Goal: Check status: Check status

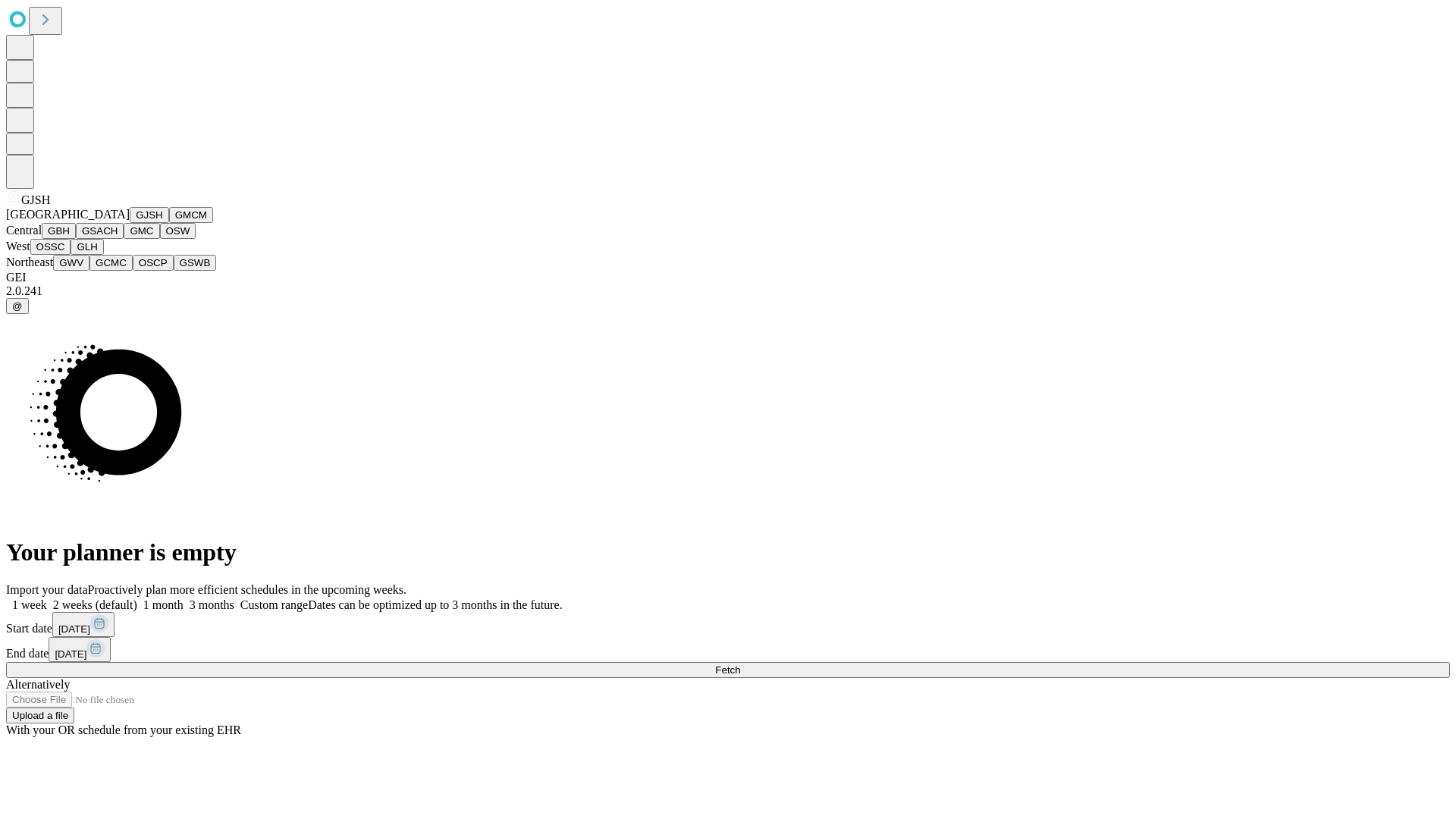
click at [130, 223] on button "GJSH" at bounding box center [149, 214] width 40 height 16
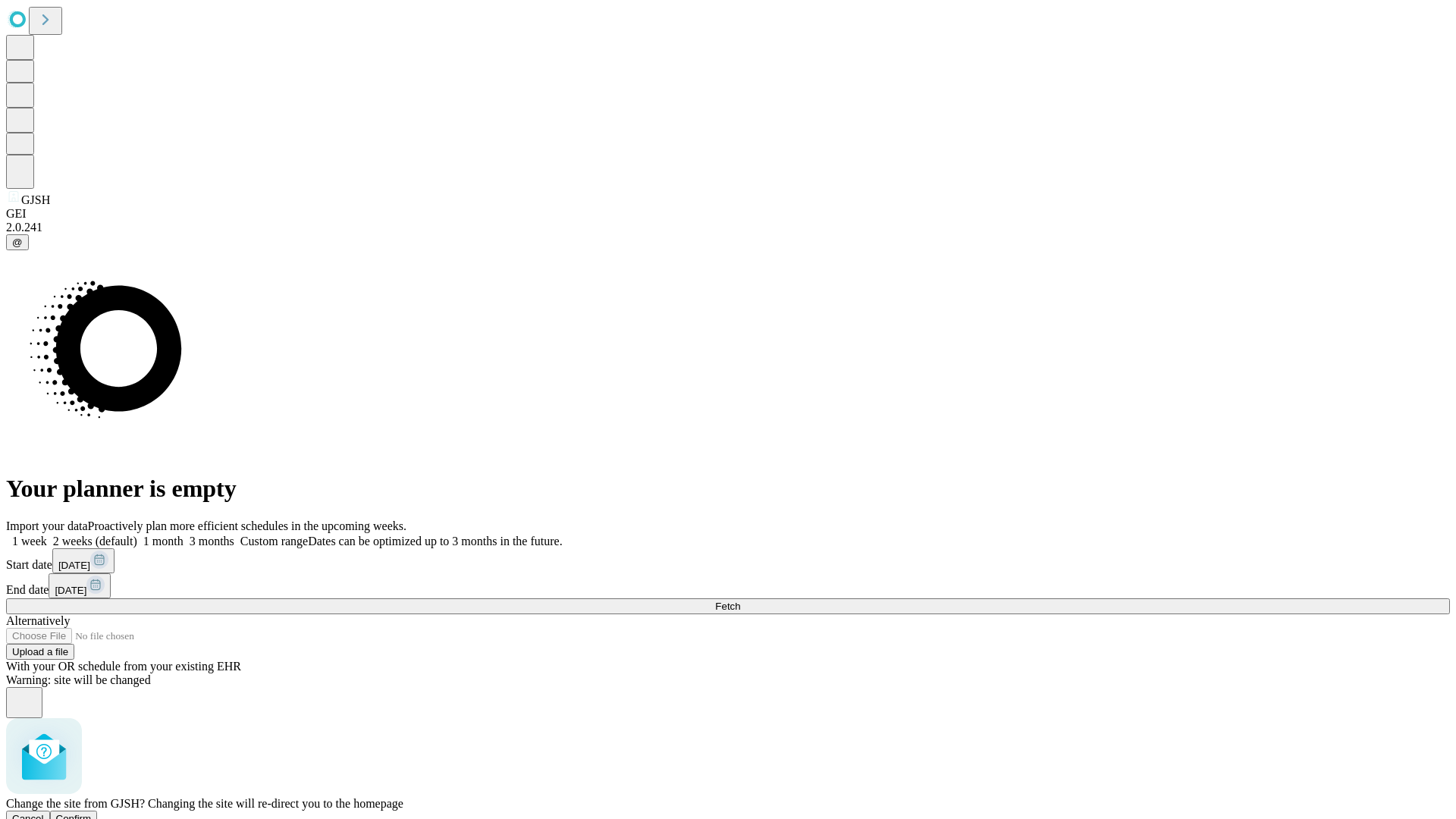
click at [92, 813] on span "Confirm" at bounding box center [74, 818] width 35 height 11
click at [184, 535] on label "1 month" at bounding box center [160, 541] width 46 height 13
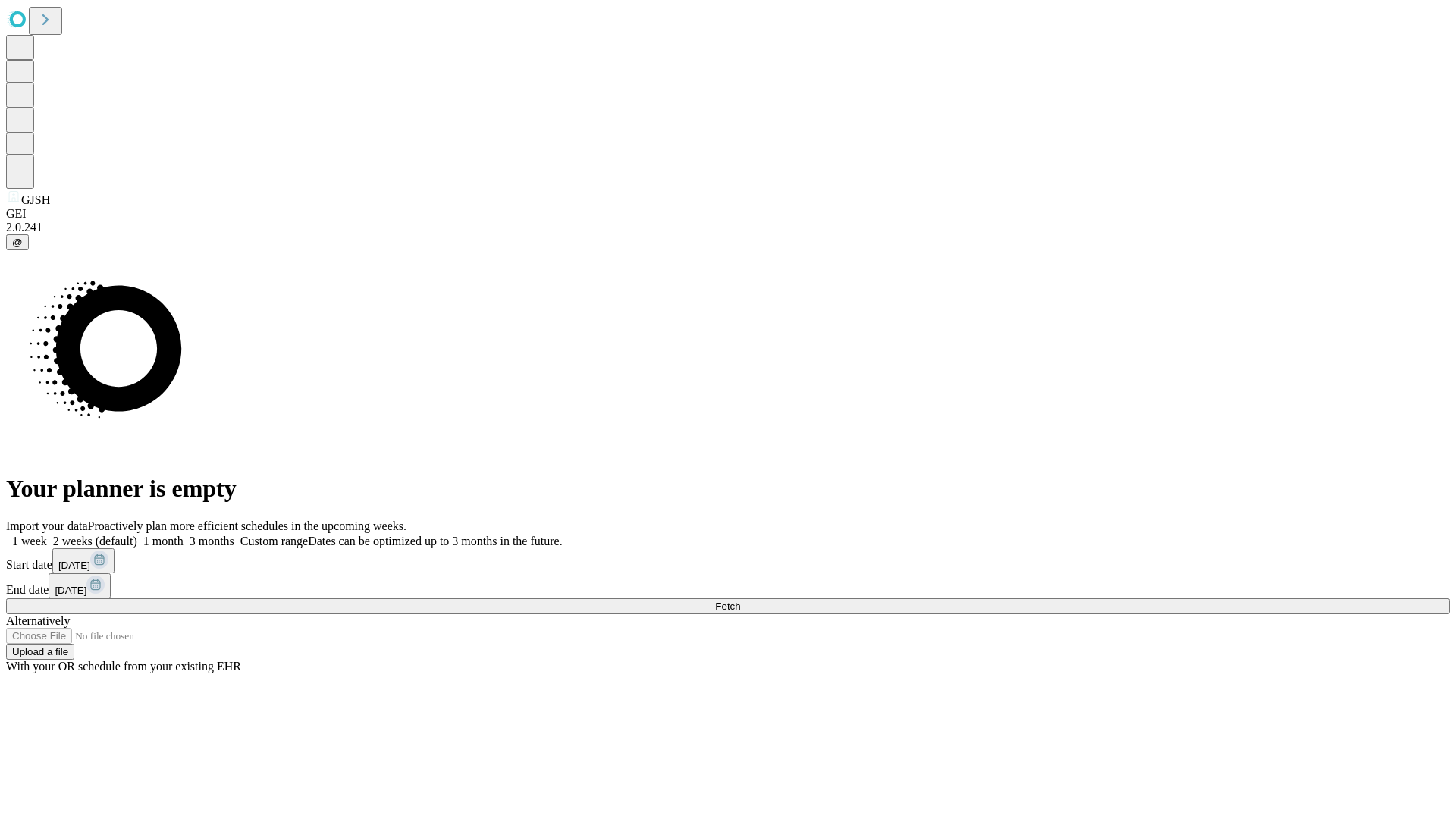
click at [741, 601] on span "Fetch" at bounding box center [728, 606] width 25 height 11
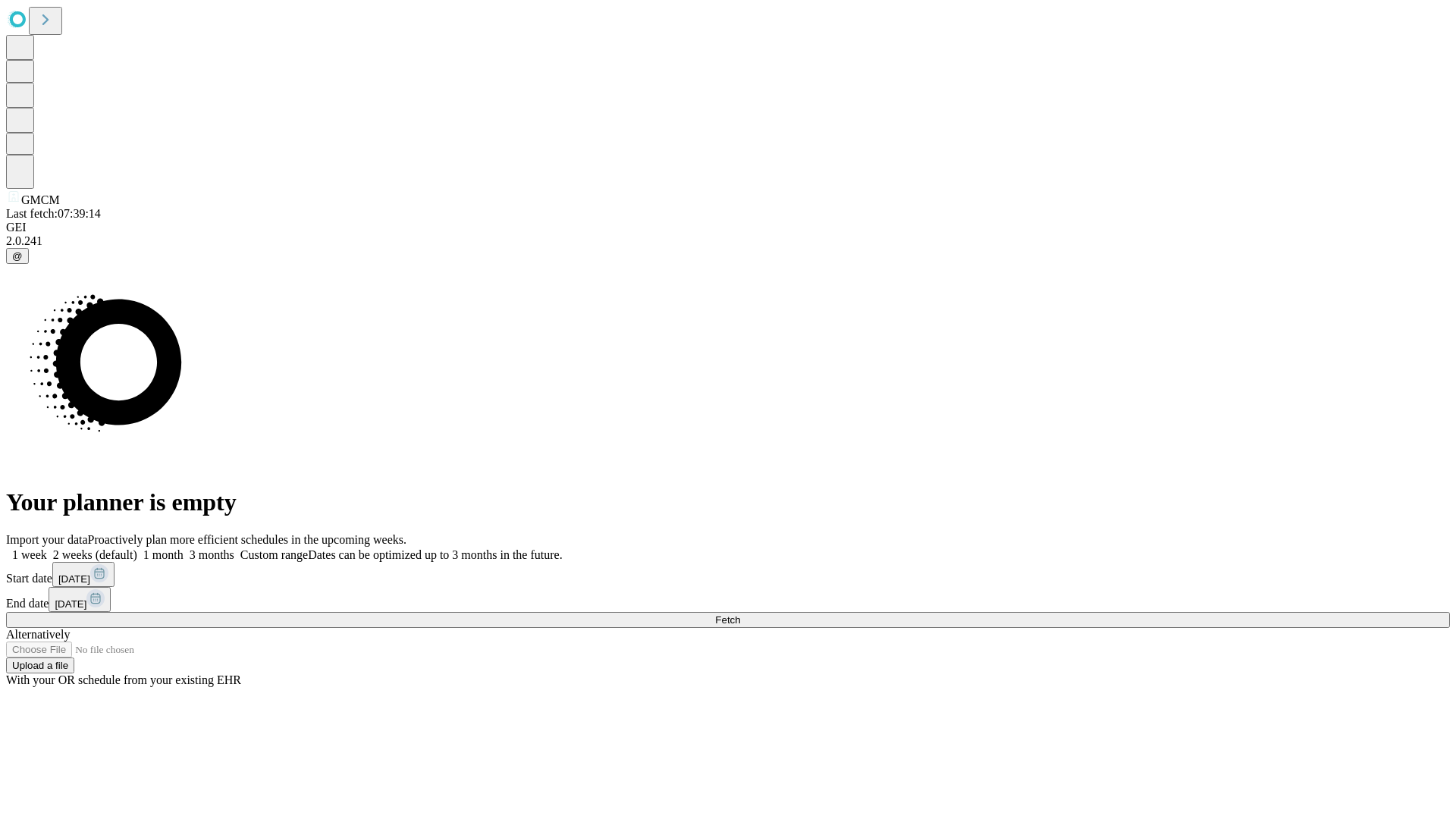
click at [184, 548] on label "1 month" at bounding box center [160, 554] width 46 height 13
click at [741, 614] on span "Fetch" at bounding box center [728, 619] width 25 height 11
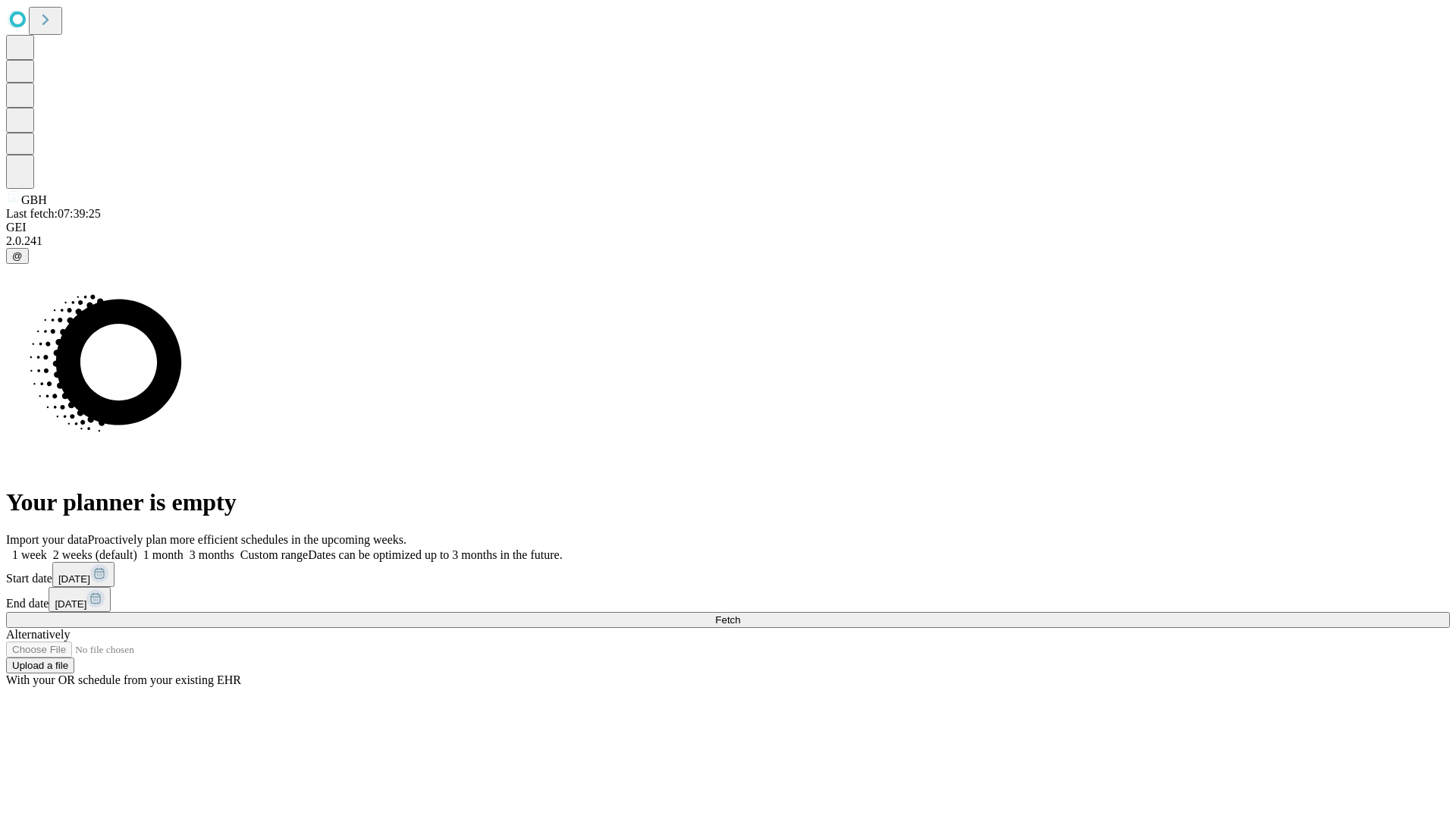
click at [741, 614] on span "Fetch" at bounding box center [728, 619] width 25 height 11
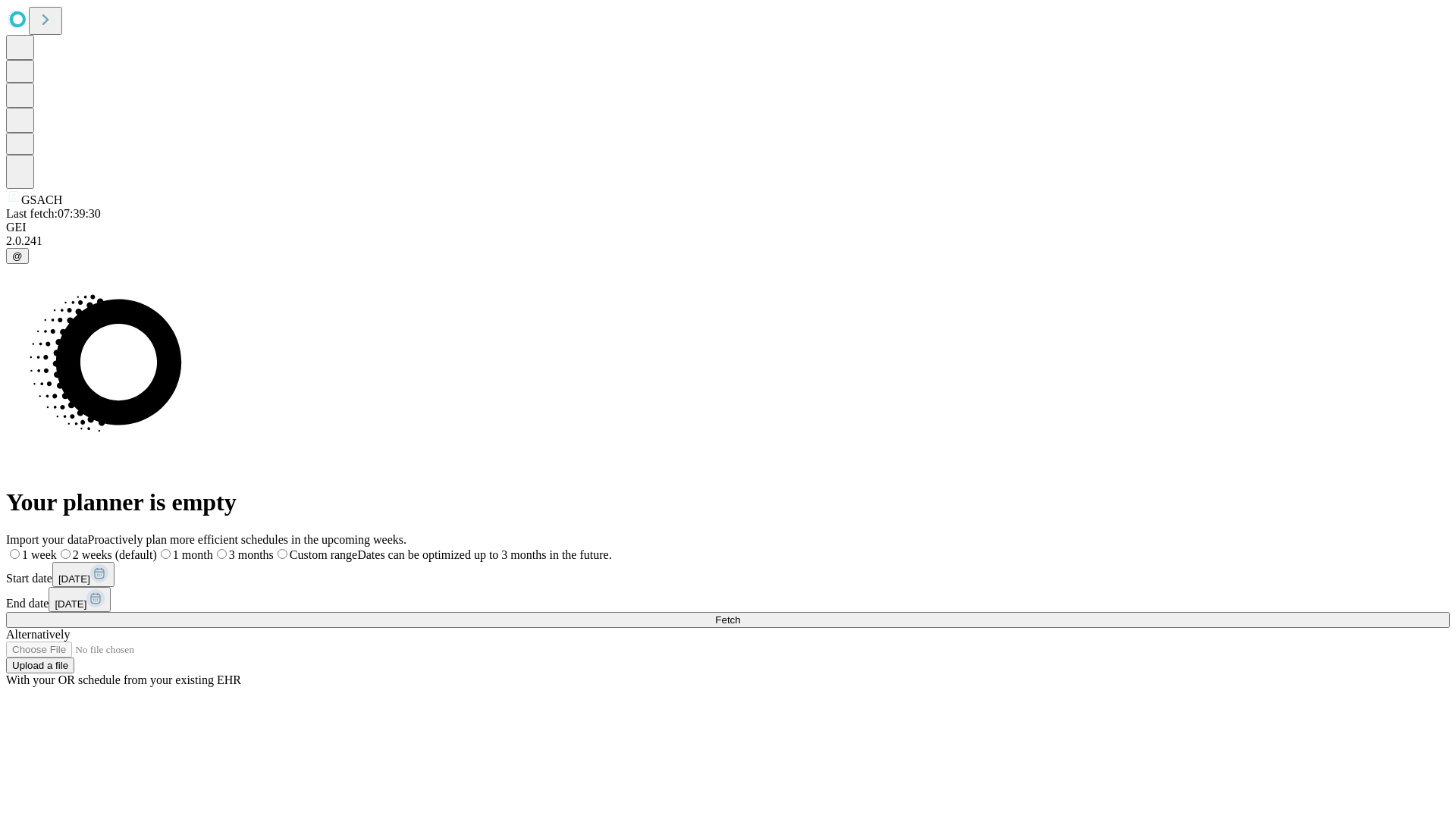
click at [741, 614] on span "Fetch" at bounding box center [728, 619] width 25 height 11
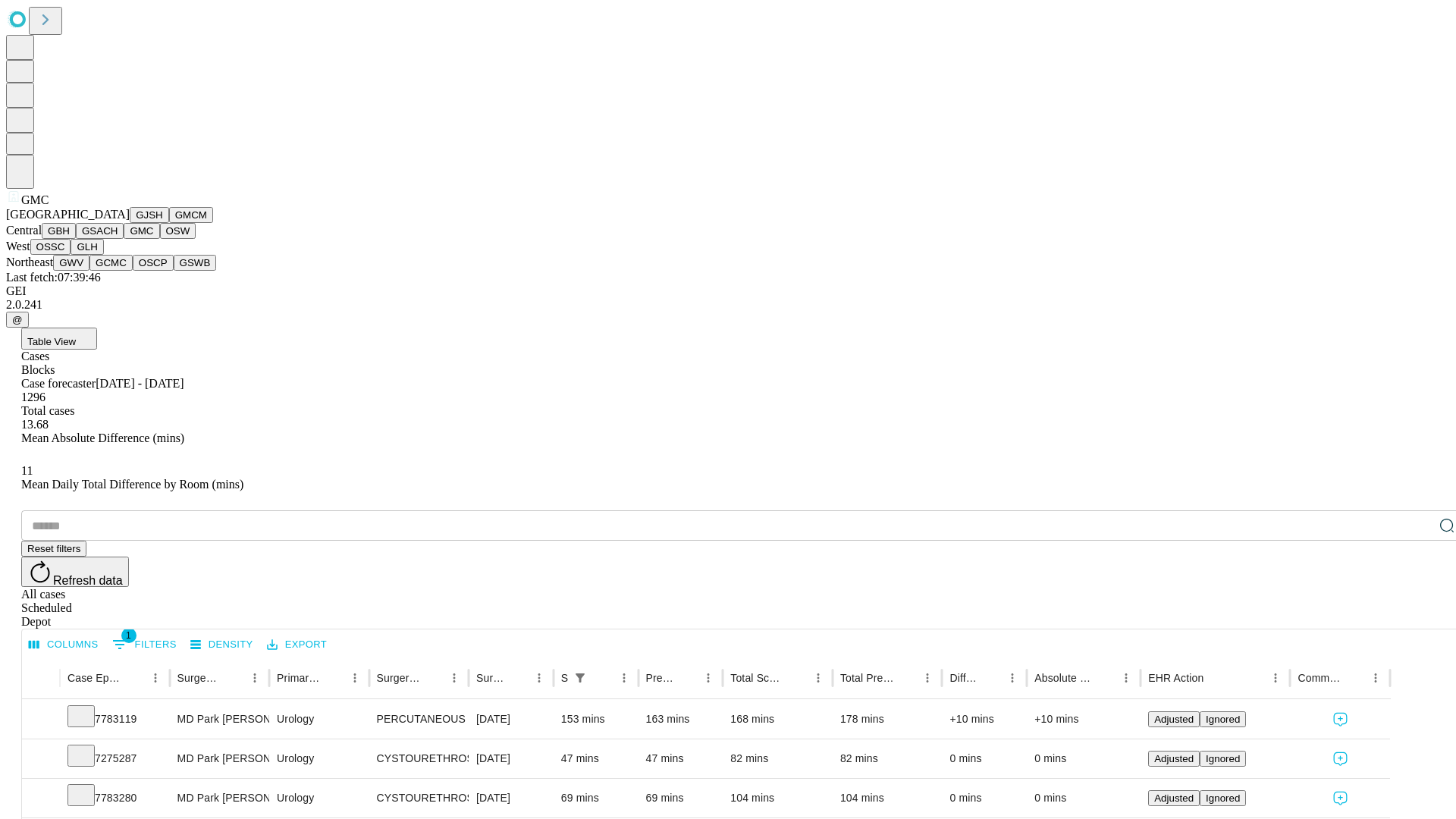
click at [160, 239] on button "OSW" at bounding box center [178, 230] width 36 height 16
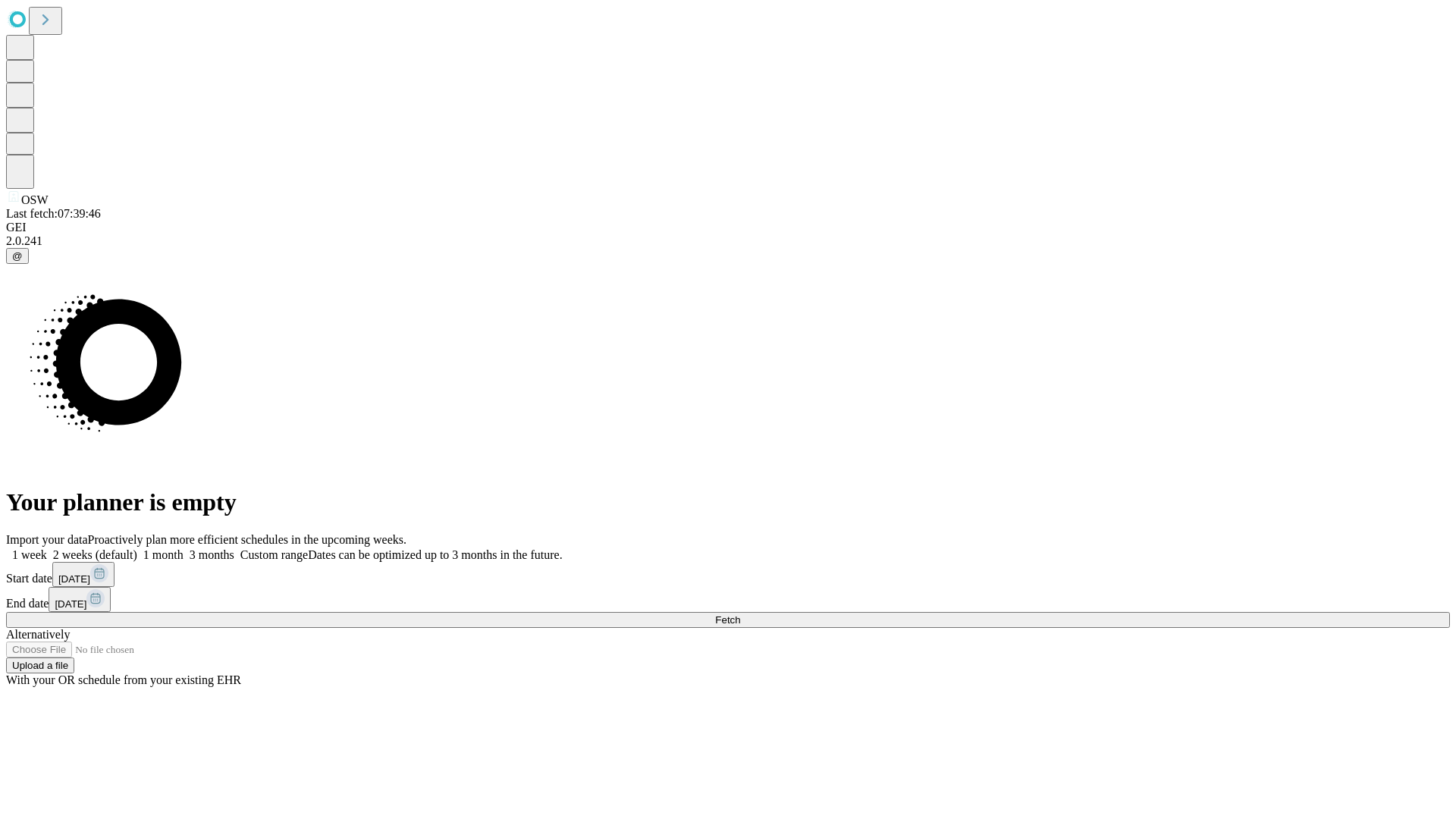
click at [184, 548] on label "1 month" at bounding box center [160, 554] width 46 height 13
click at [741, 614] on span "Fetch" at bounding box center [728, 619] width 25 height 11
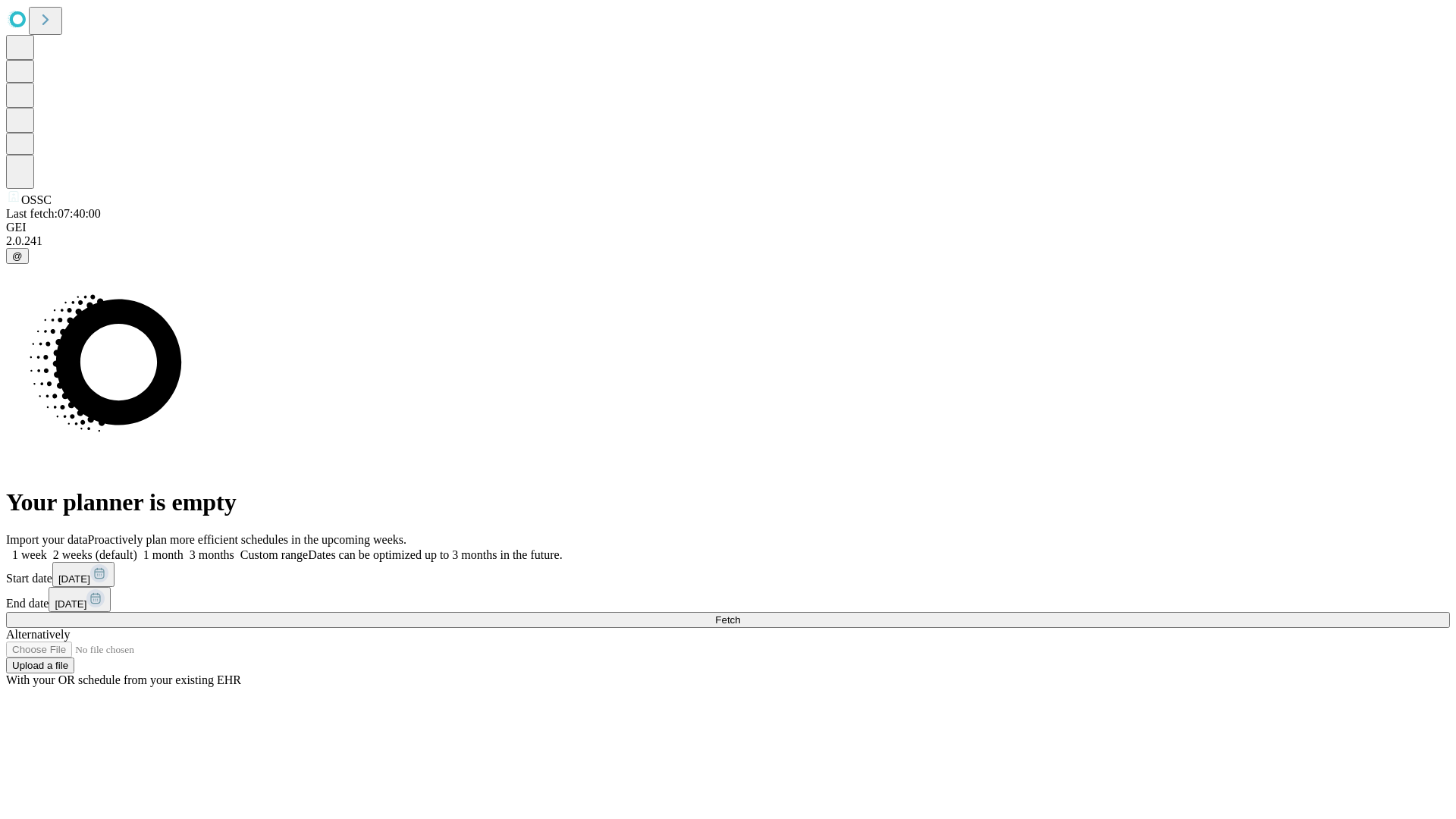
click at [184, 548] on label "1 month" at bounding box center [160, 554] width 46 height 13
click at [741, 614] on span "Fetch" at bounding box center [728, 619] width 25 height 11
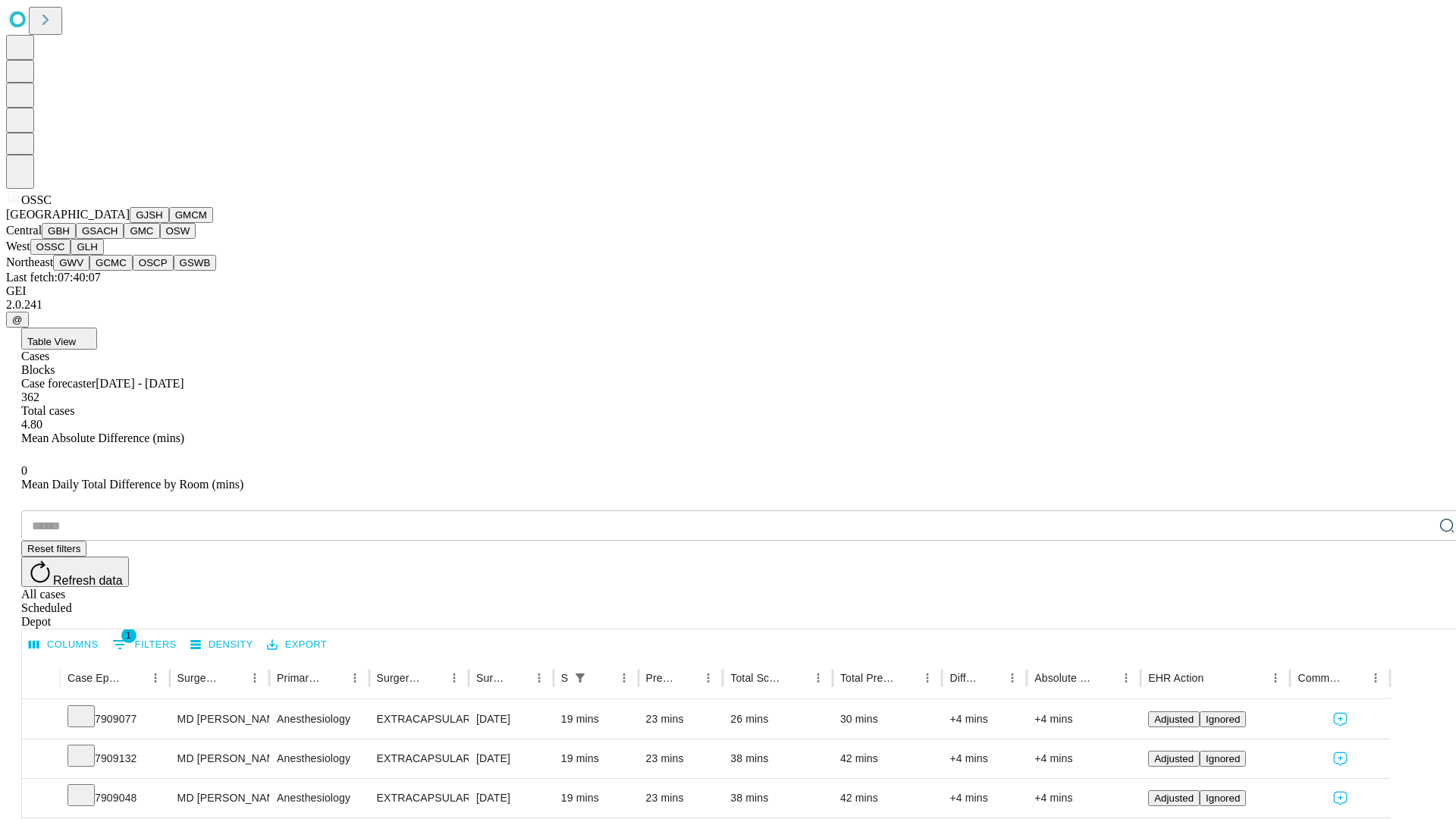
click at [103, 255] on button "GLH" at bounding box center [87, 246] width 33 height 16
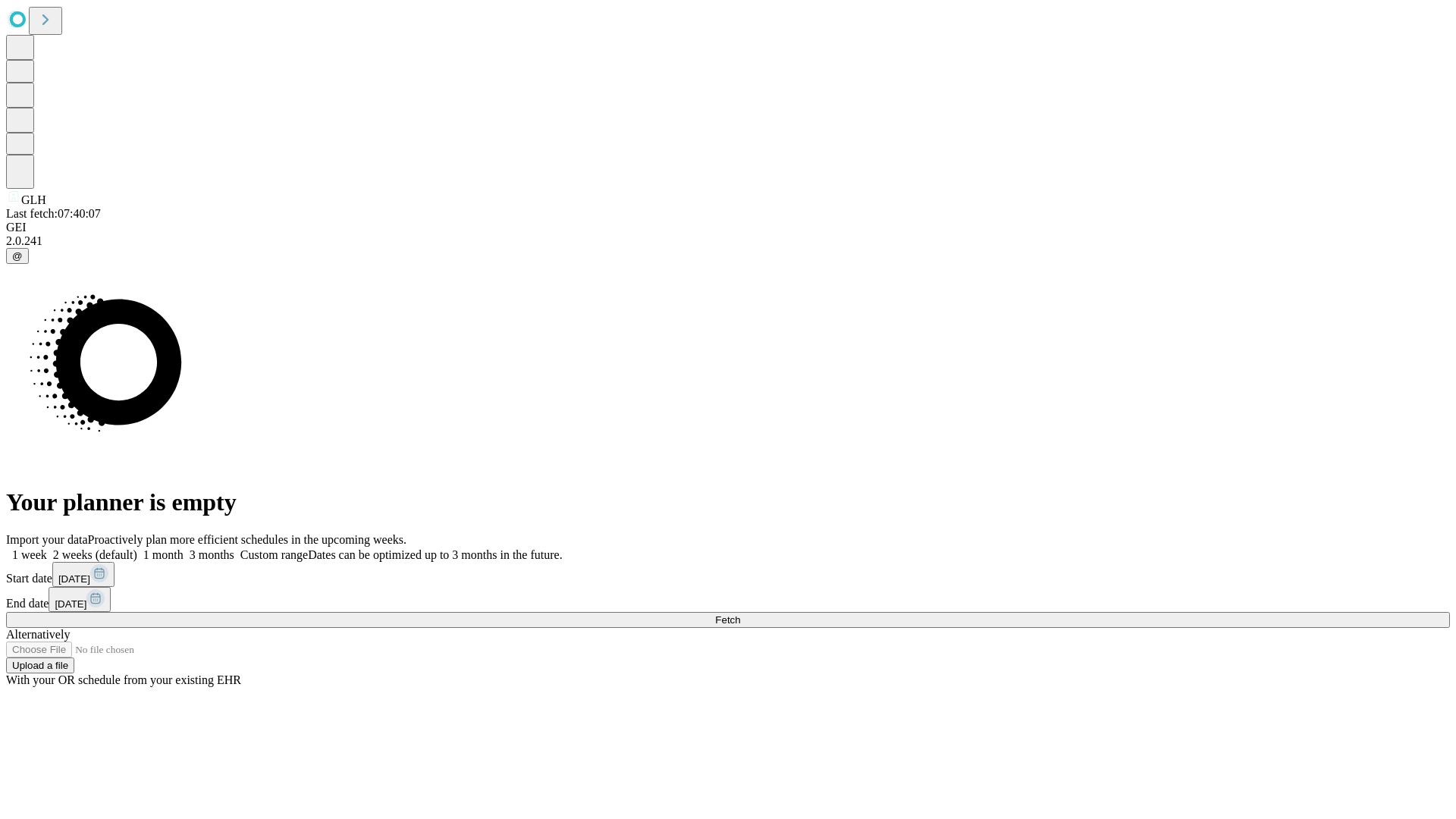
click at [184, 548] on label "1 month" at bounding box center [160, 554] width 46 height 13
click at [741, 614] on span "Fetch" at bounding box center [728, 619] width 25 height 11
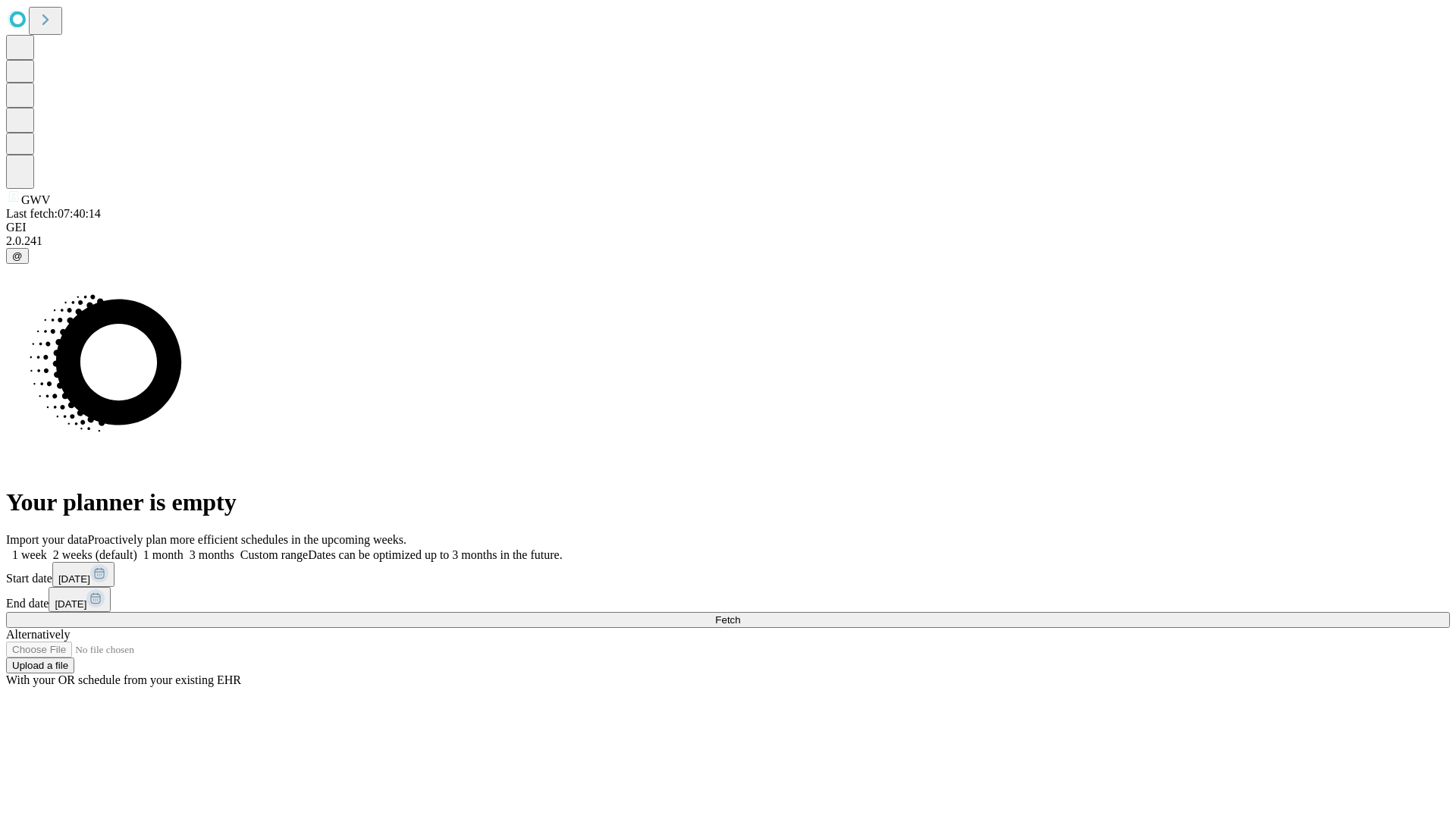
click at [741, 614] on span "Fetch" at bounding box center [728, 619] width 25 height 11
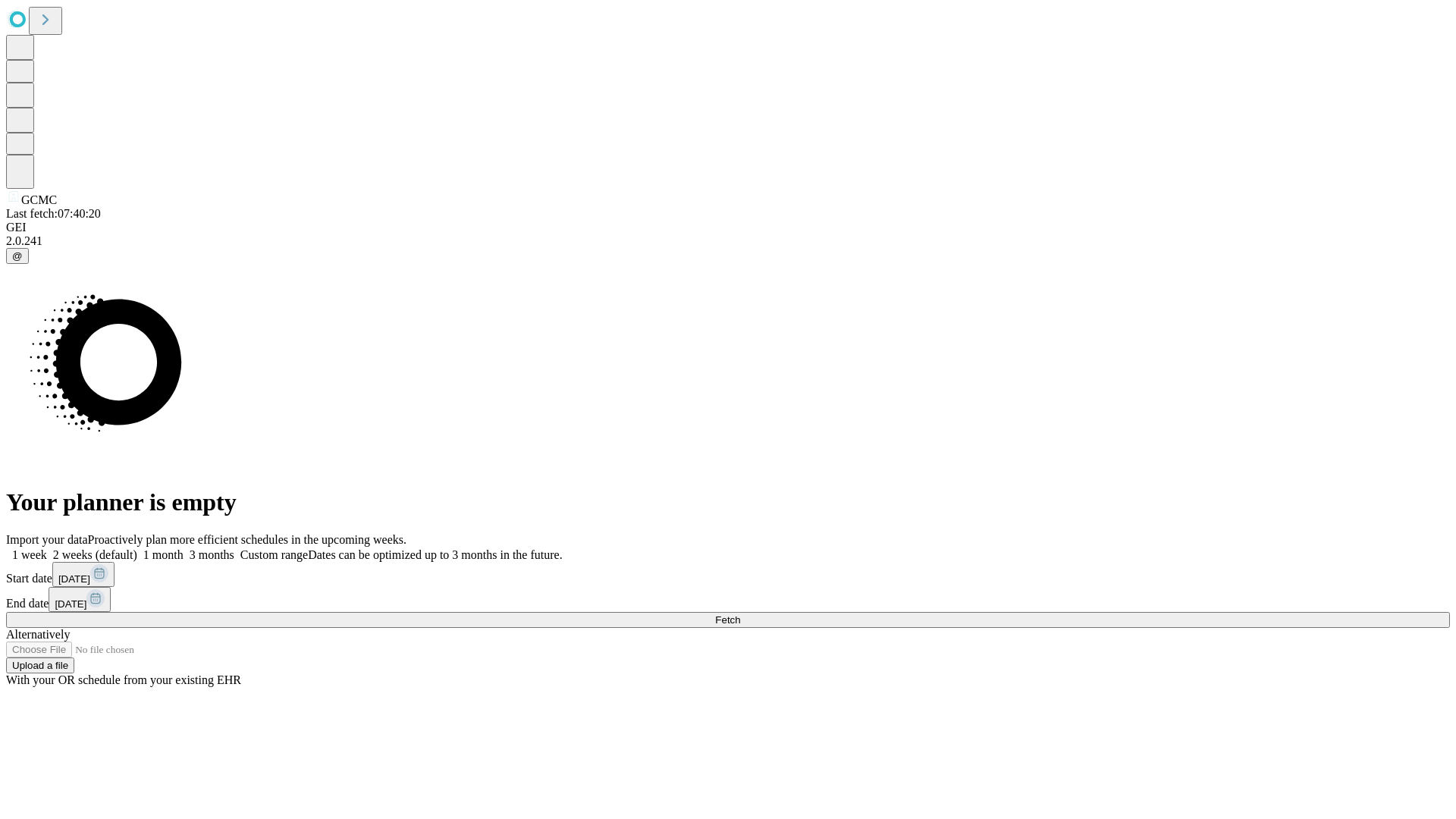
click at [184, 548] on label "1 month" at bounding box center [160, 554] width 46 height 13
click at [741, 614] on span "Fetch" at bounding box center [728, 619] width 25 height 11
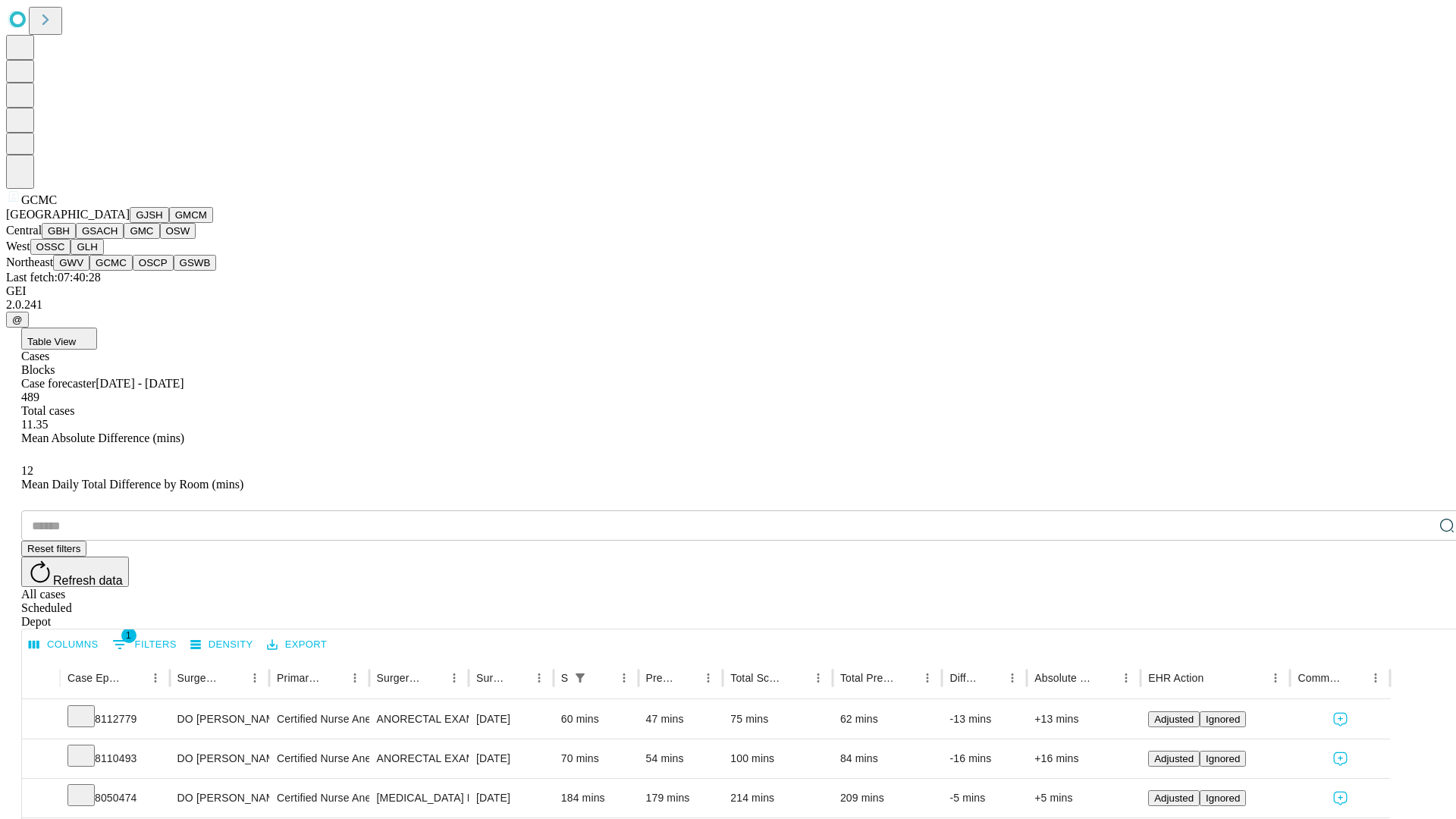
click at [132, 271] on button "OSCP" at bounding box center [153, 262] width 41 height 16
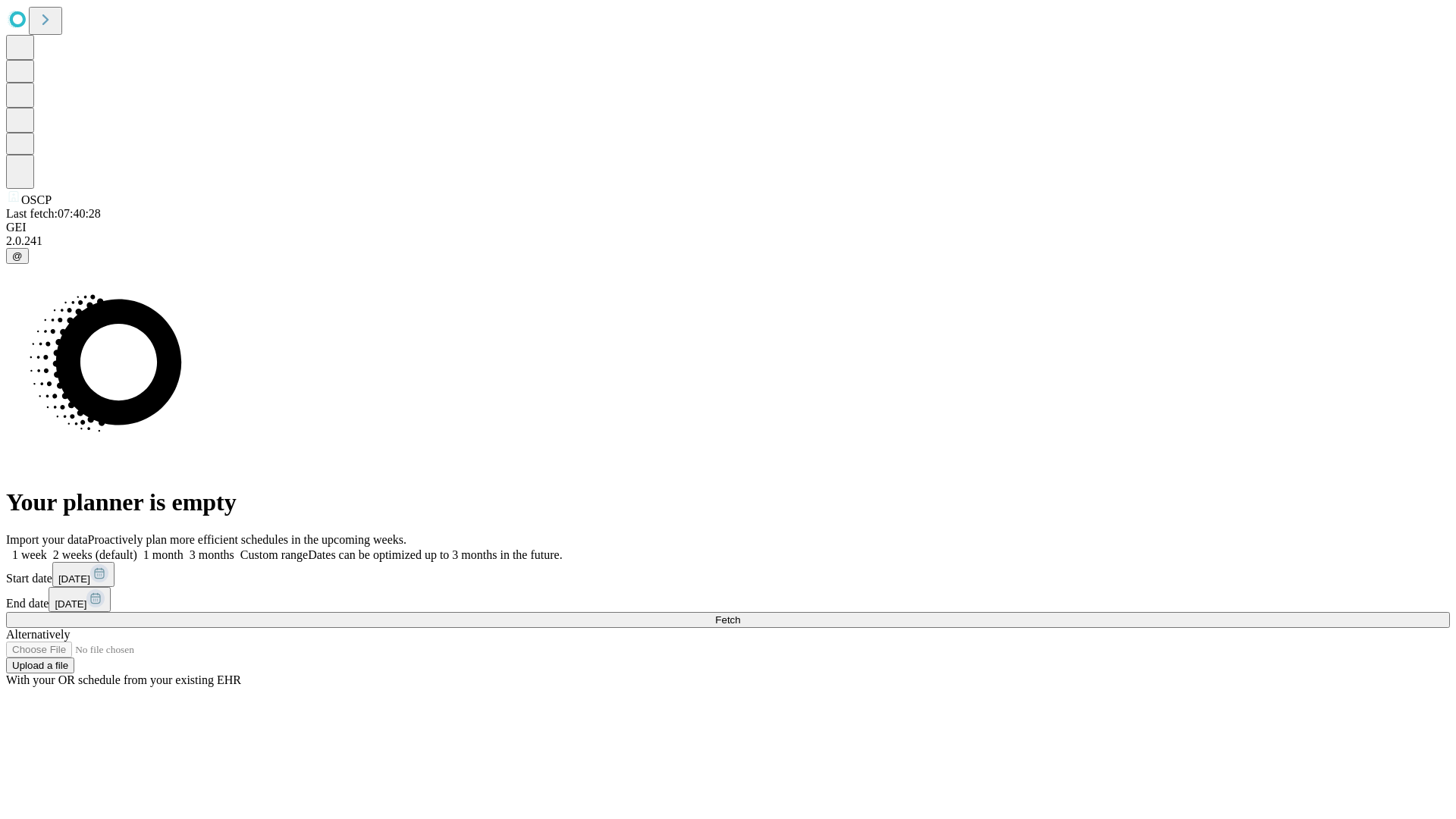
click at [184, 548] on label "1 month" at bounding box center [160, 554] width 46 height 13
click at [741, 614] on span "Fetch" at bounding box center [728, 619] width 25 height 11
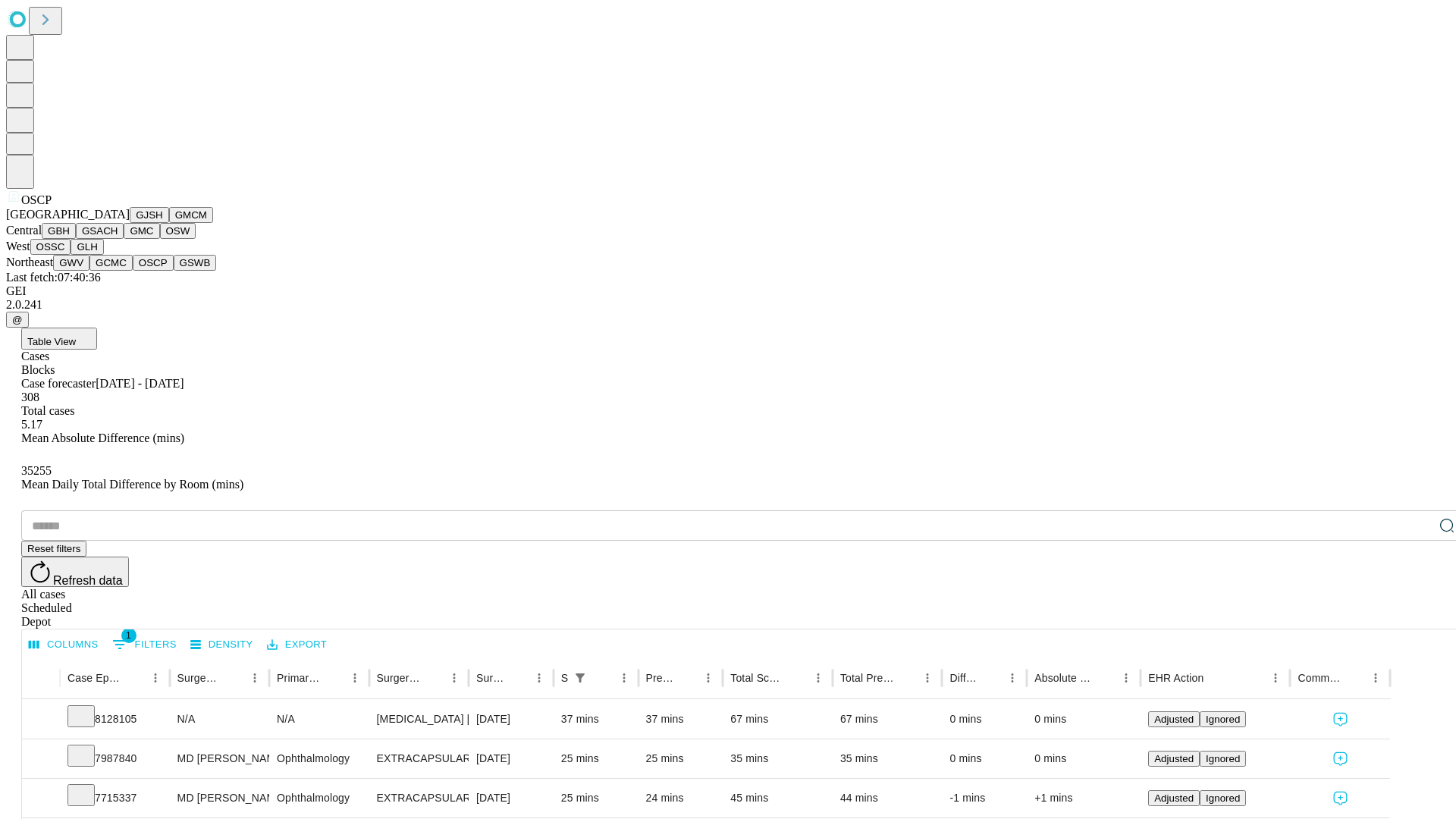
click at [174, 271] on button "GSWB" at bounding box center [195, 262] width 43 height 16
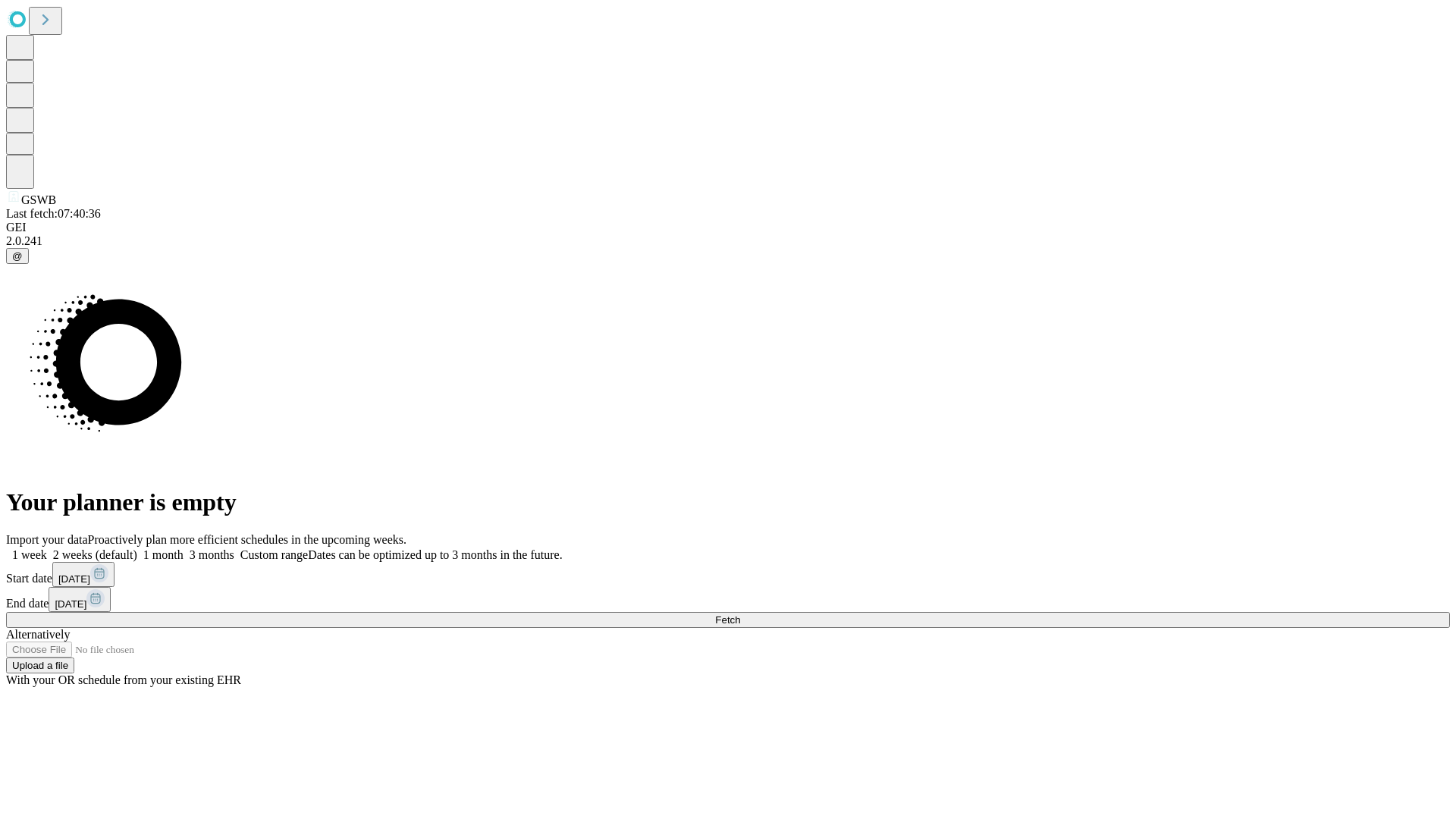
click at [184, 548] on label "1 month" at bounding box center [160, 554] width 46 height 13
click at [741, 614] on span "Fetch" at bounding box center [728, 619] width 25 height 11
